Goal: Task Accomplishment & Management: Use online tool/utility

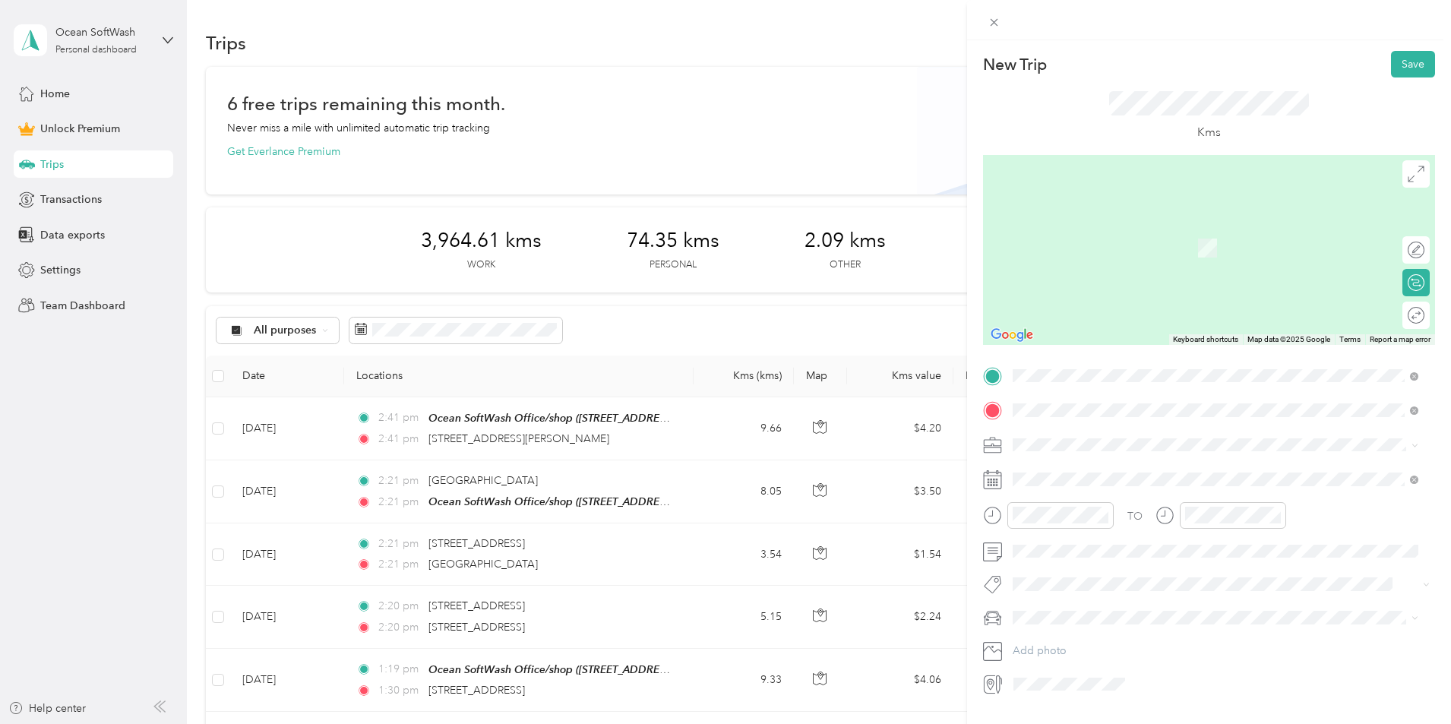
click at [1101, 468] on span "[STREET_ADDRESS]" at bounding box center [1089, 465] width 96 height 14
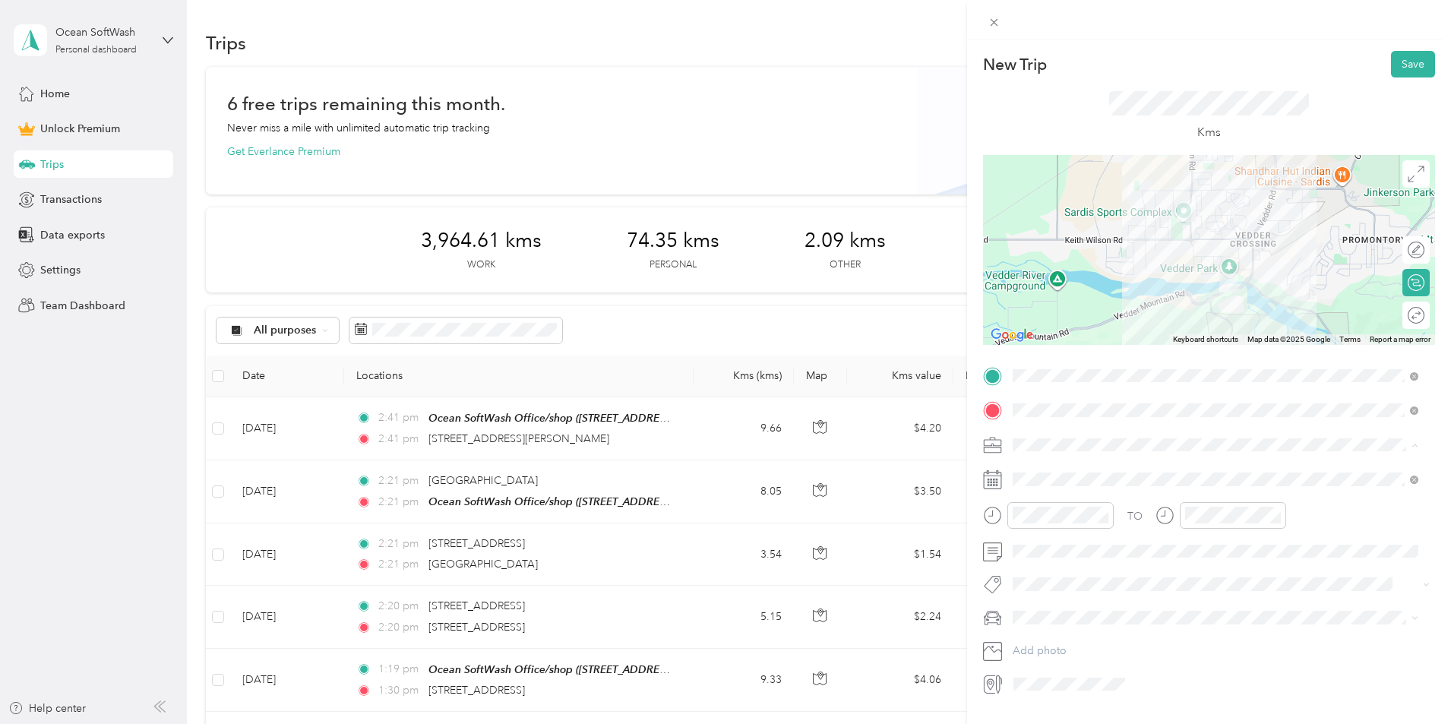
click at [1076, 475] on div "Work" at bounding box center [1215, 471] width 395 height 16
click at [1410, 77] on div "Kms" at bounding box center [1209, 115] width 452 height 77
click at [1409, 70] on button "Save" at bounding box center [1413, 64] width 44 height 27
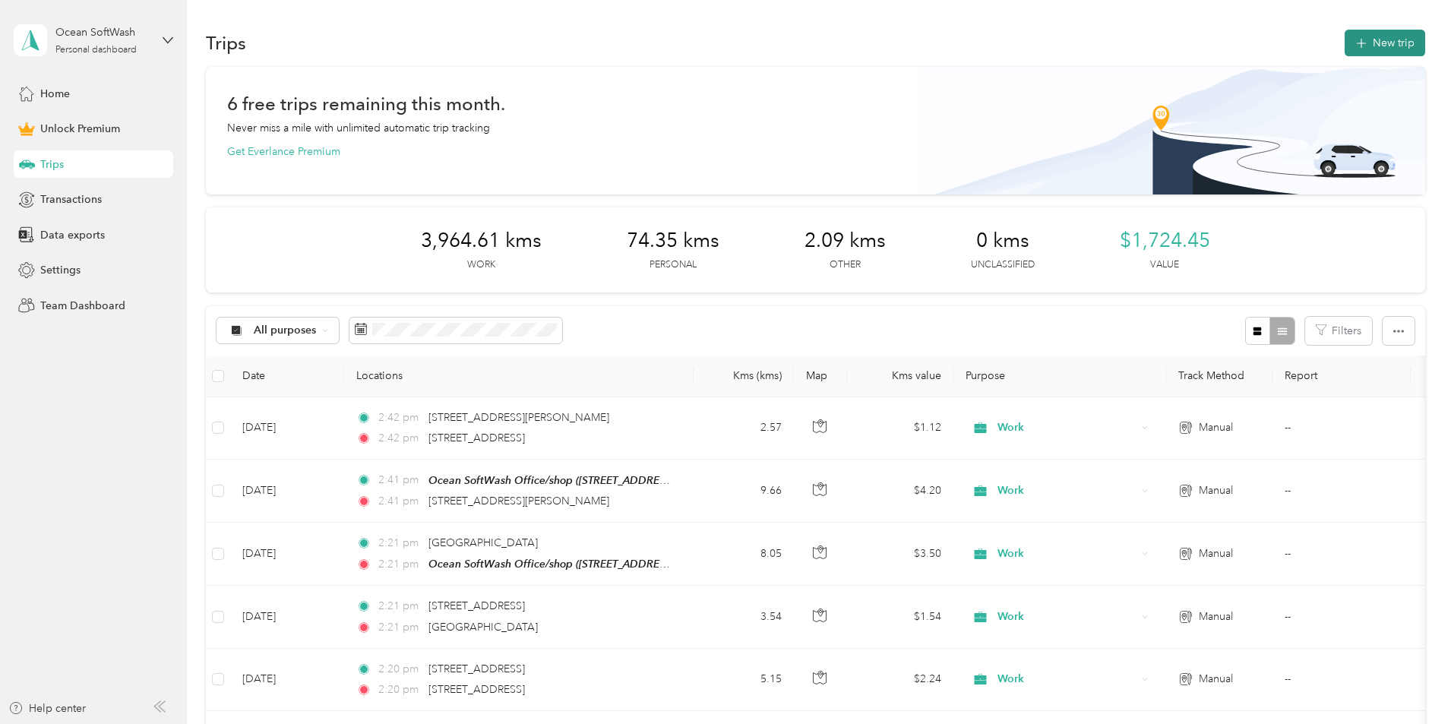
click at [1344, 43] on button "New trip" at bounding box center [1384, 43] width 81 height 27
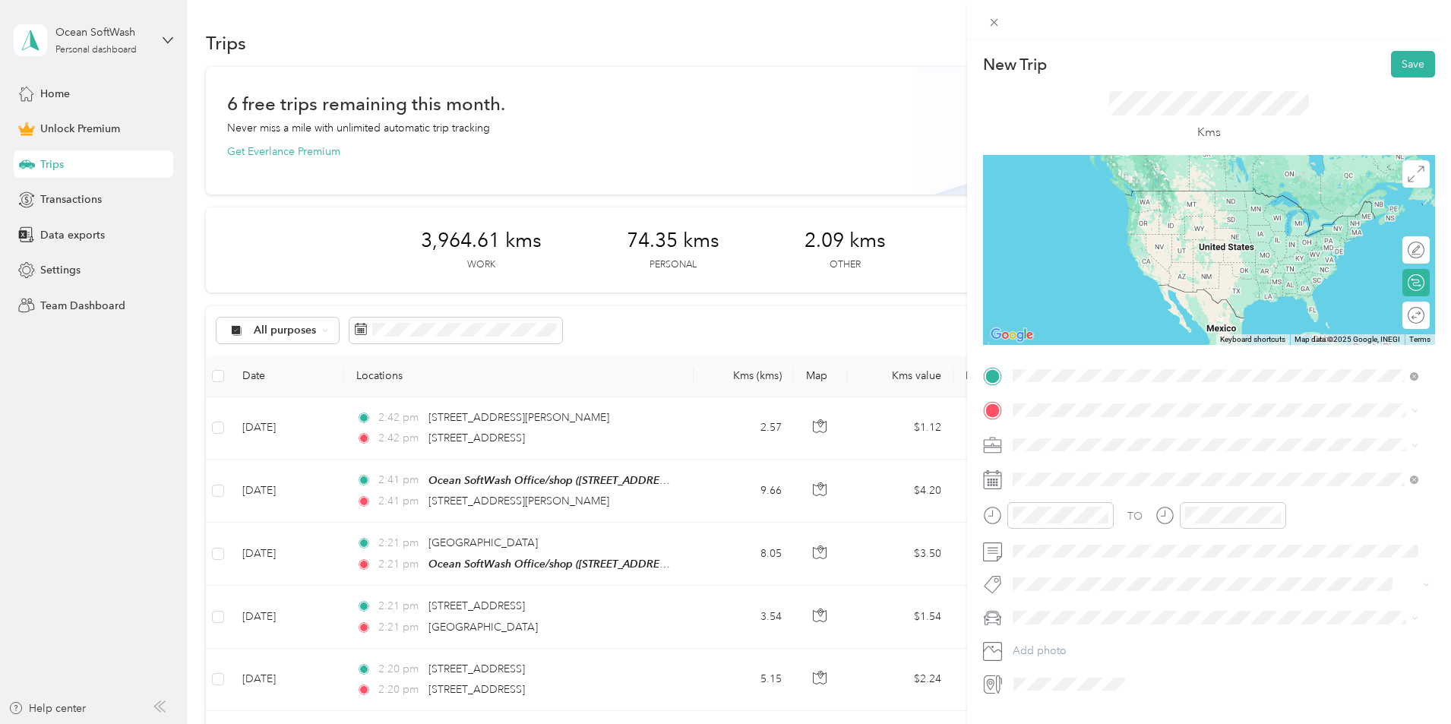
click at [1094, 425] on span "[STREET_ADDRESS]" at bounding box center [1089, 431] width 96 height 14
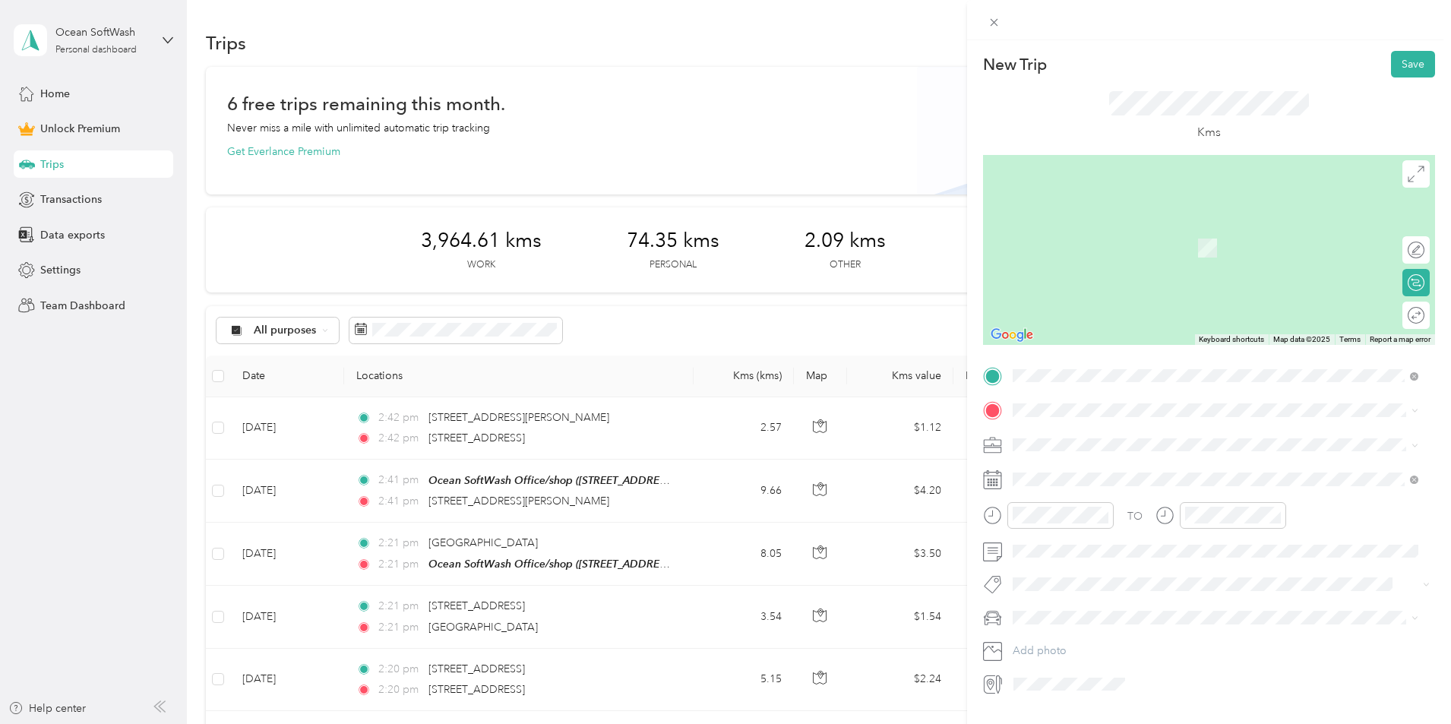
click at [1094, 425] on div "TO Add photo" at bounding box center [1209, 530] width 452 height 333
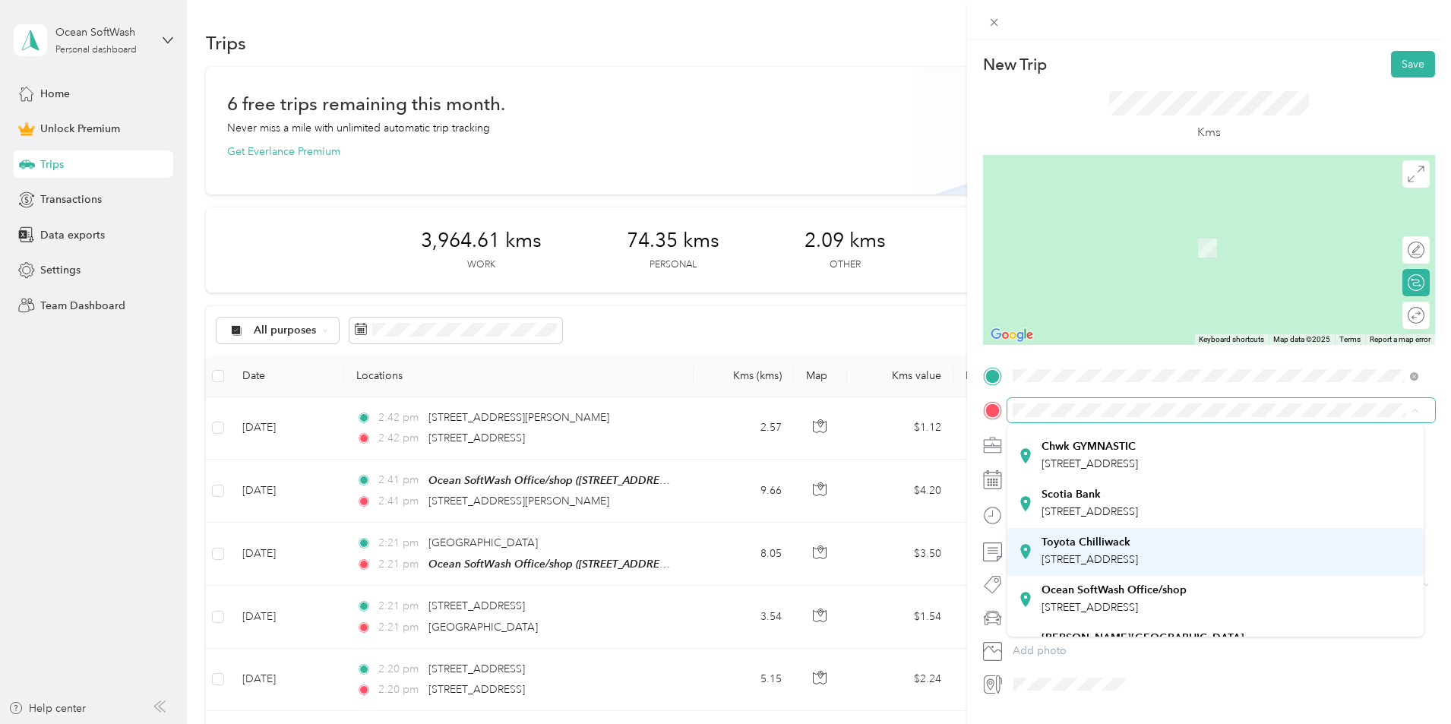
scroll to position [152, 0]
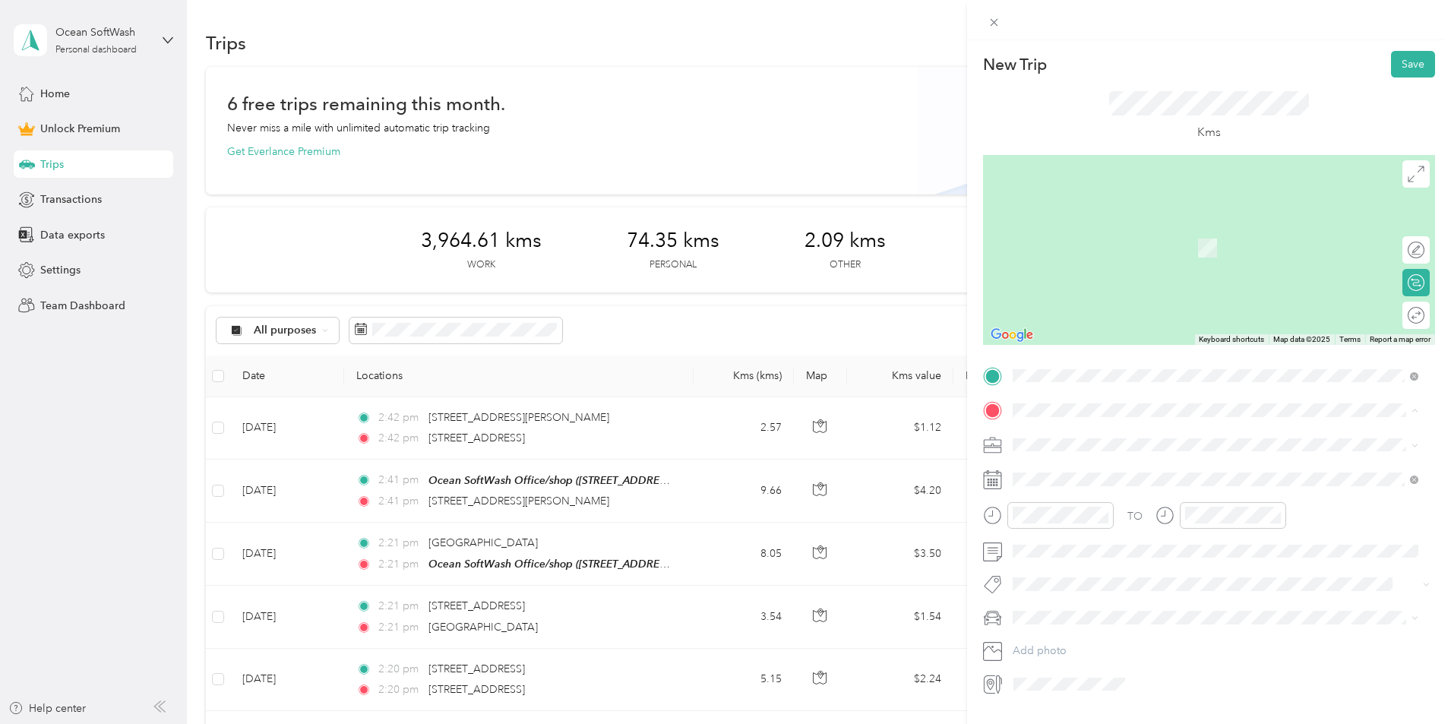
click at [1110, 525] on span "[STREET_ADDRESS]" at bounding box center [1089, 526] width 96 height 13
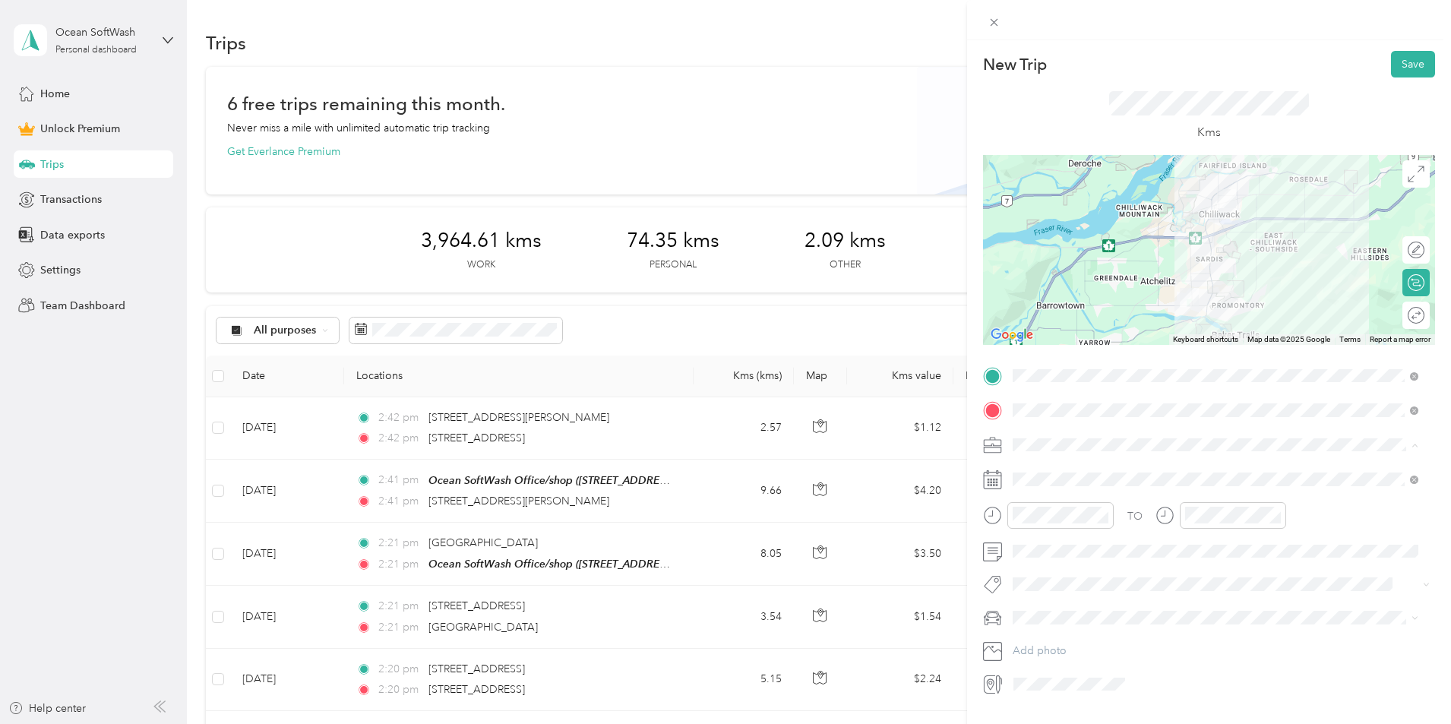
click at [1087, 479] on li "Work" at bounding box center [1215, 471] width 416 height 27
click at [1392, 55] on button "Save" at bounding box center [1413, 64] width 44 height 27
